Goal: Information Seeking & Learning: Find specific fact

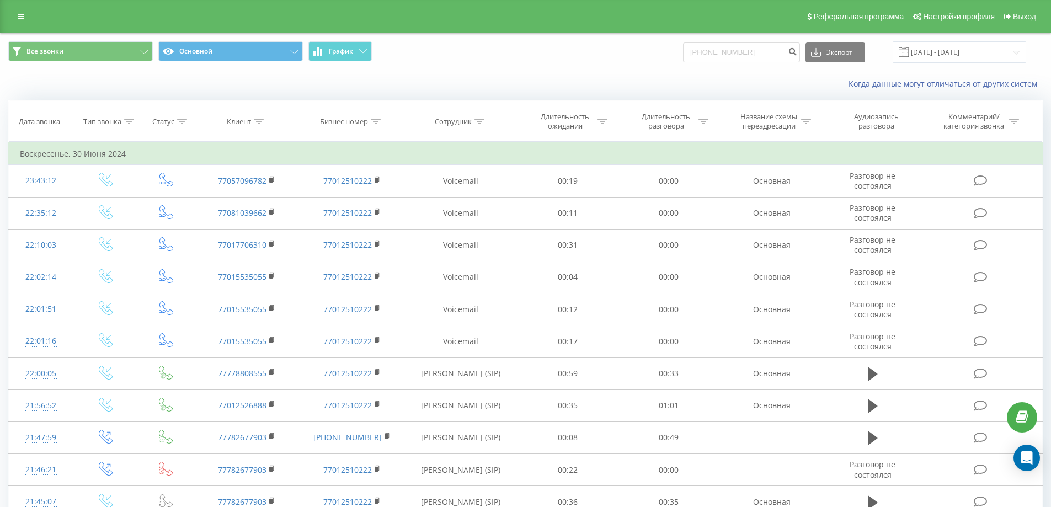
type input "[PHONE_NUMBER]"
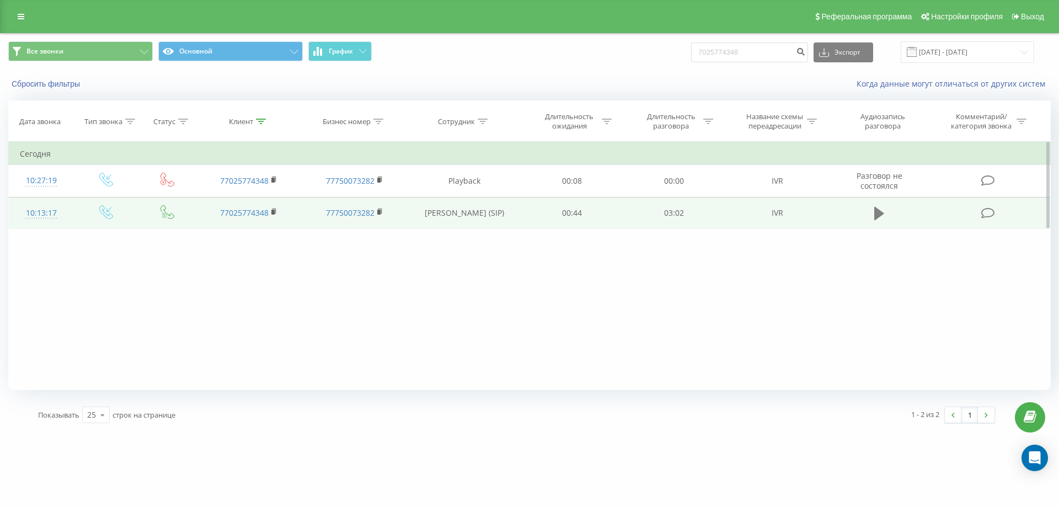
click at [881, 213] on icon at bounding box center [879, 213] width 10 height 13
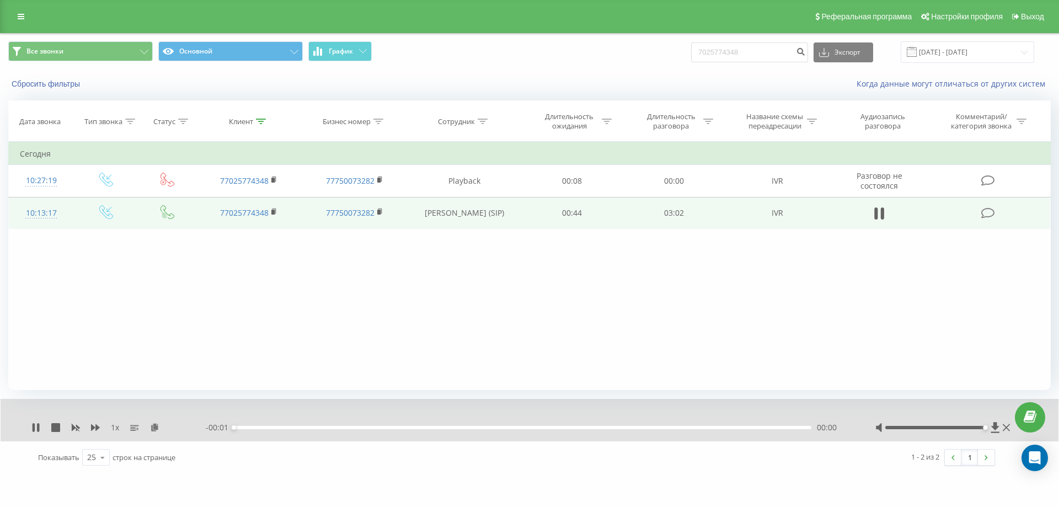
click at [981, 427] on div at bounding box center [935, 427] width 100 height 3
